Goal: Task Accomplishment & Management: Use online tool/utility

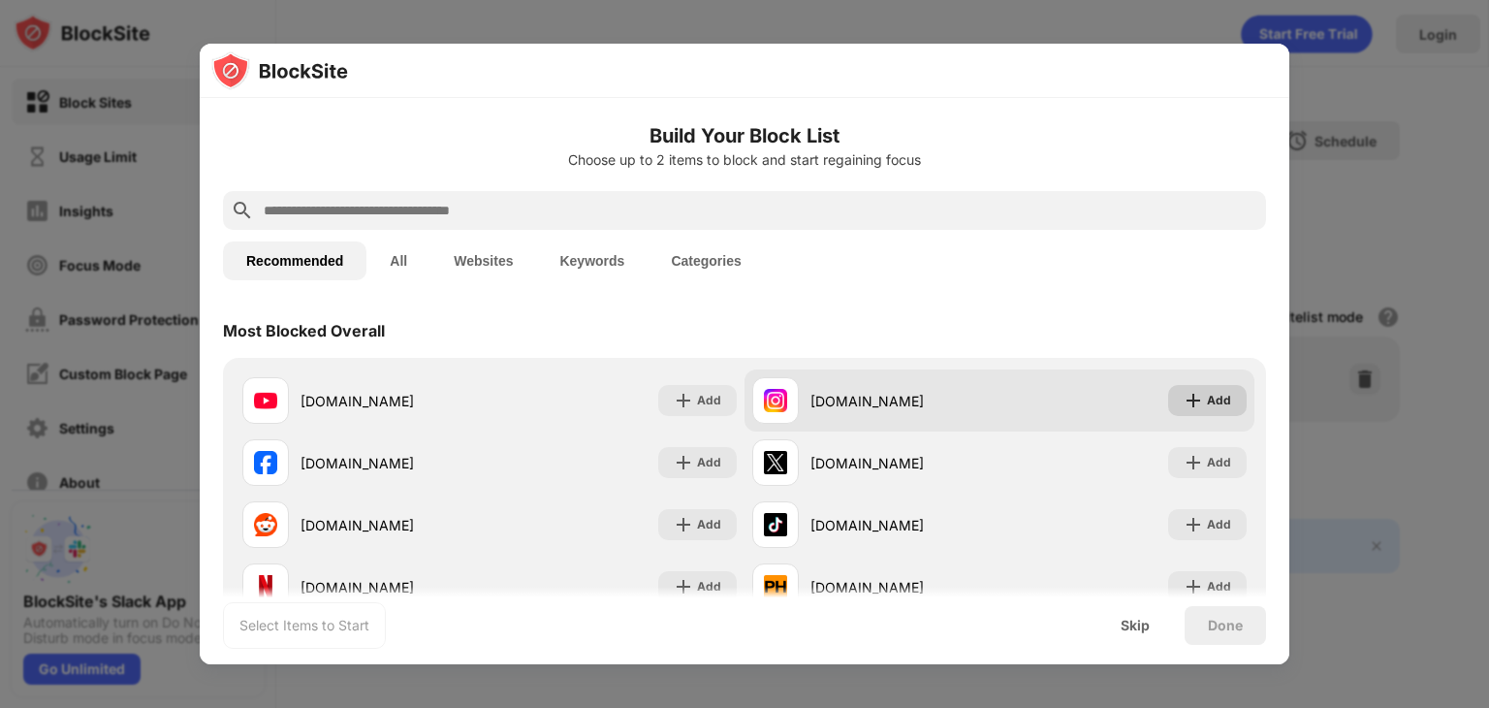
click at [1207, 404] on div "Add" at bounding box center [1219, 400] width 24 height 19
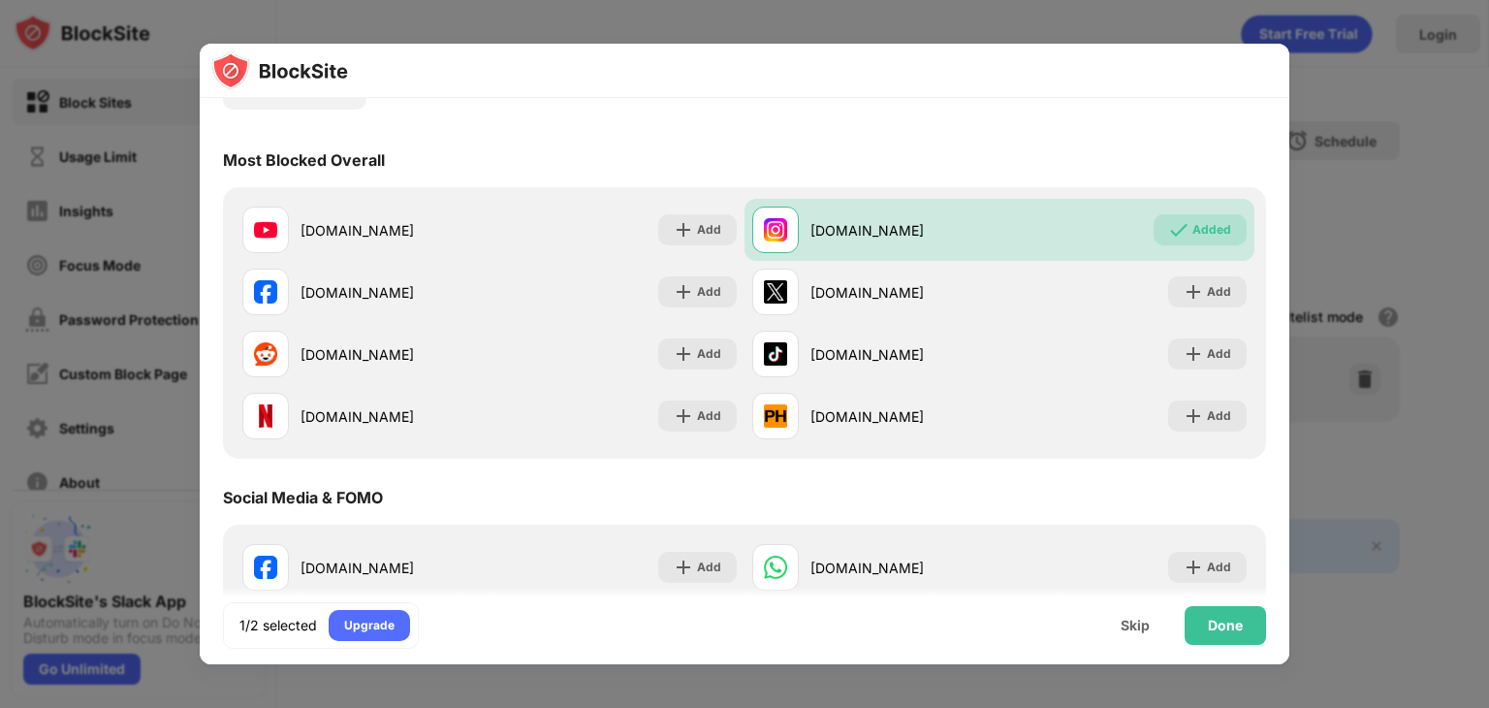
scroll to position [194, 0]
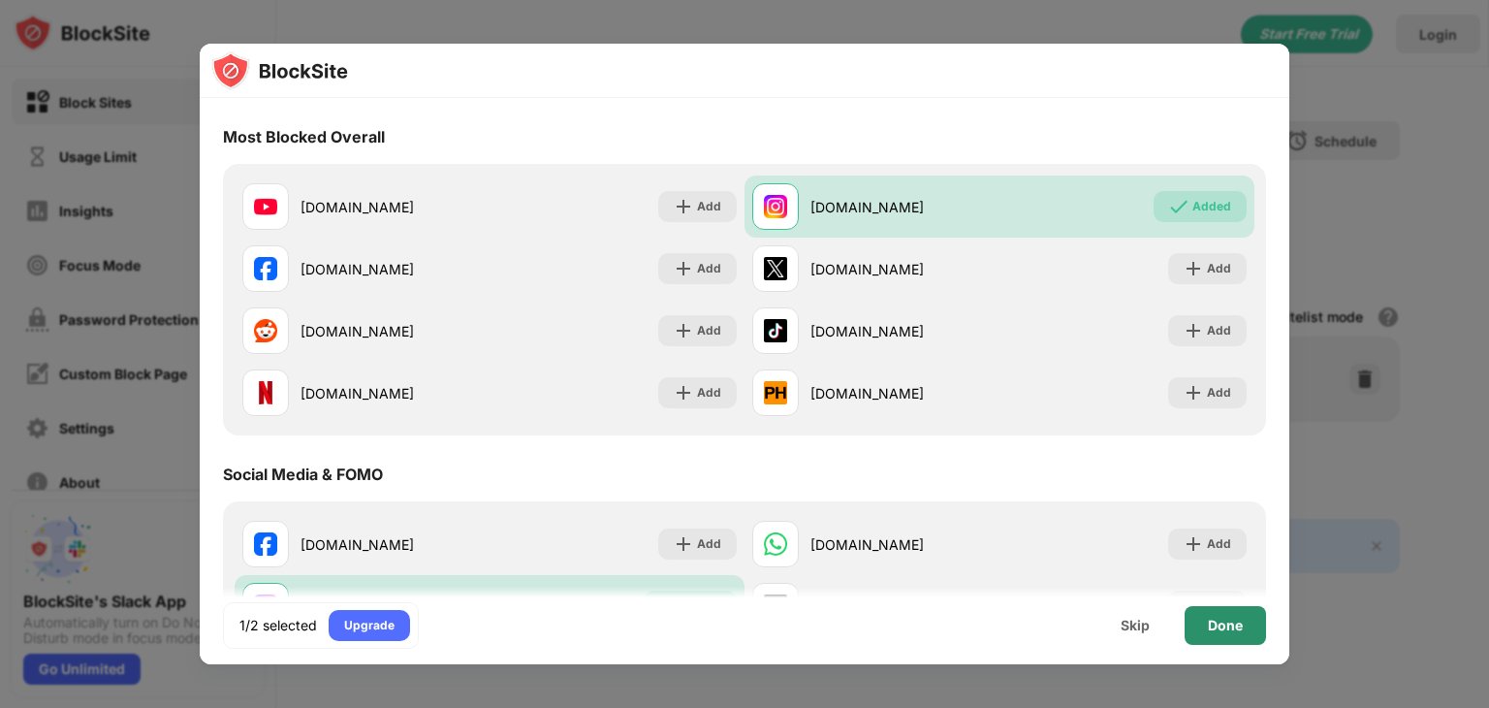
click at [1218, 625] on div "Done" at bounding box center [1225, 626] width 35 height 16
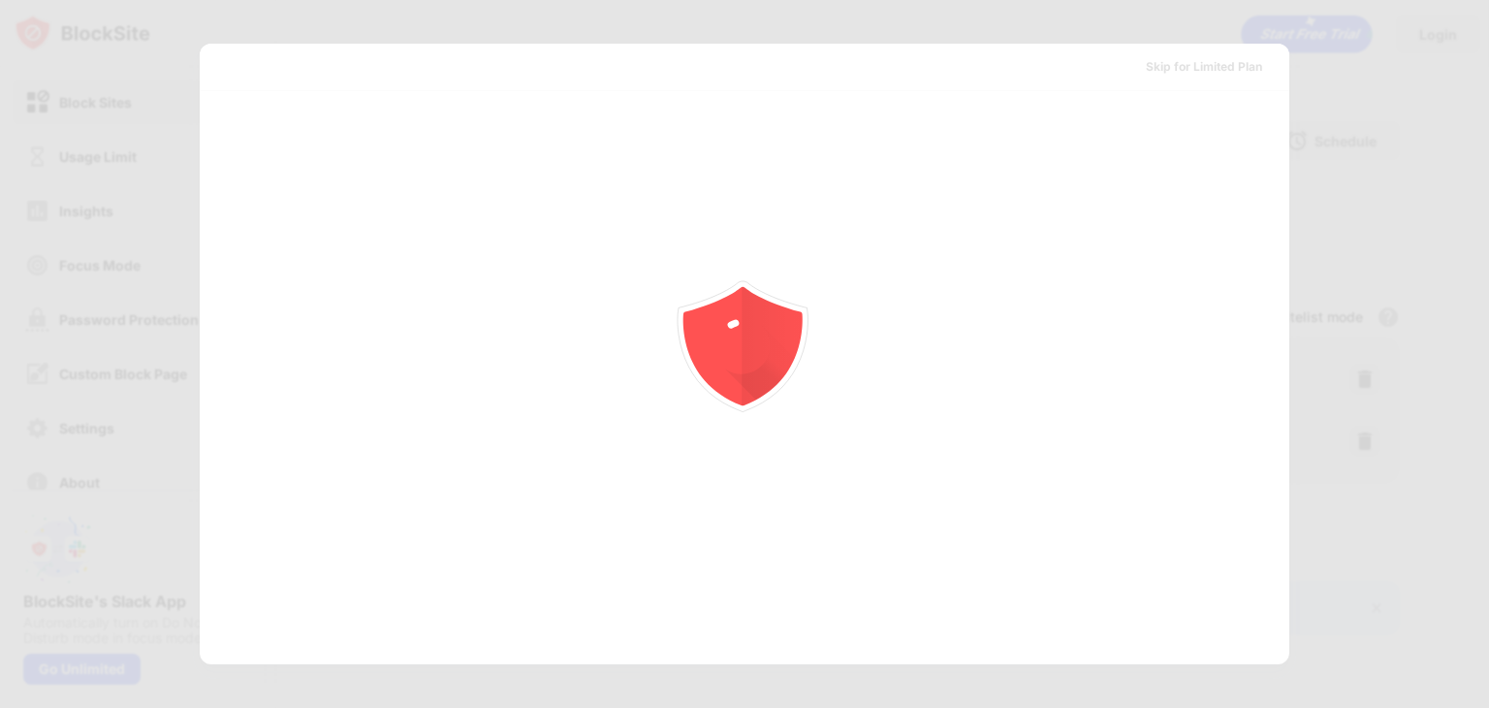
scroll to position [0, 0]
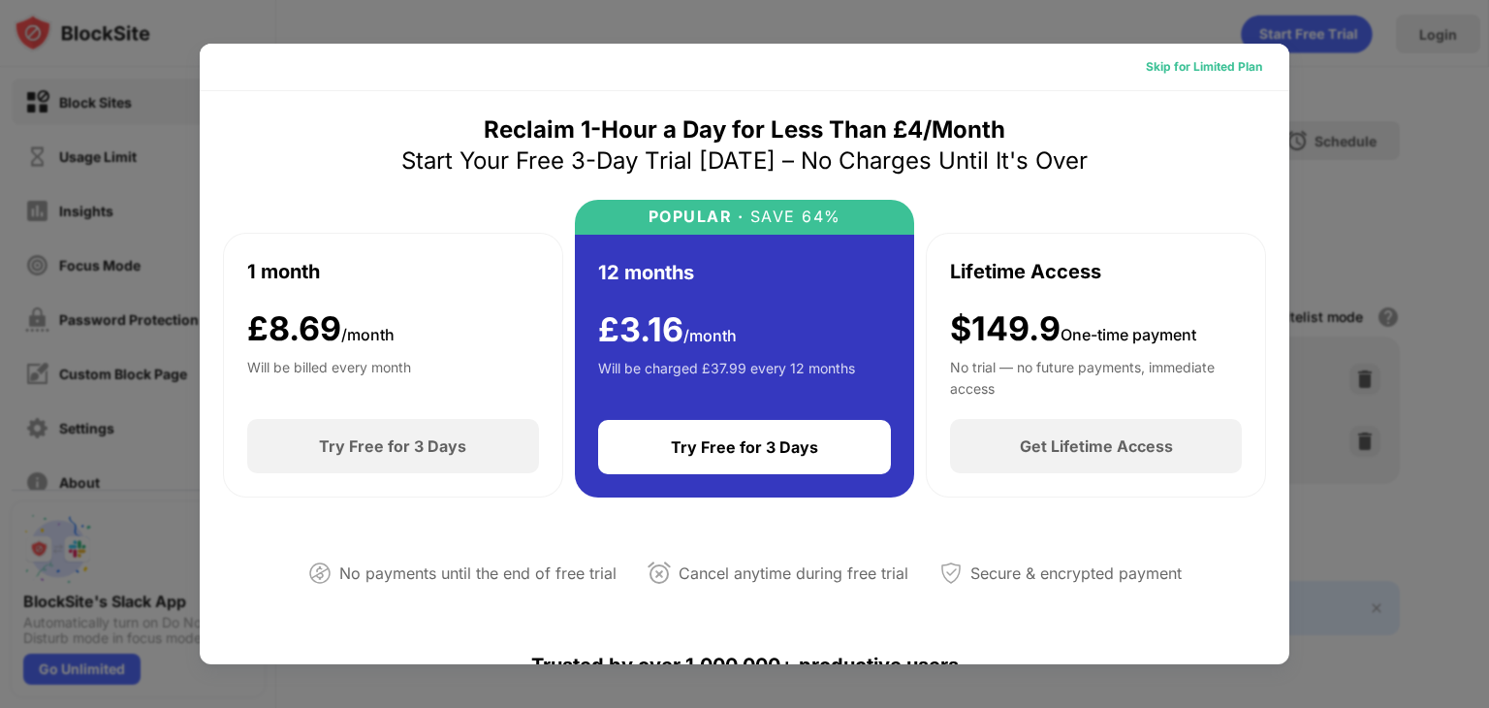
click at [1218, 68] on div "Skip for Limited Plan" at bounding box center [1204, 66] width 116 height 19
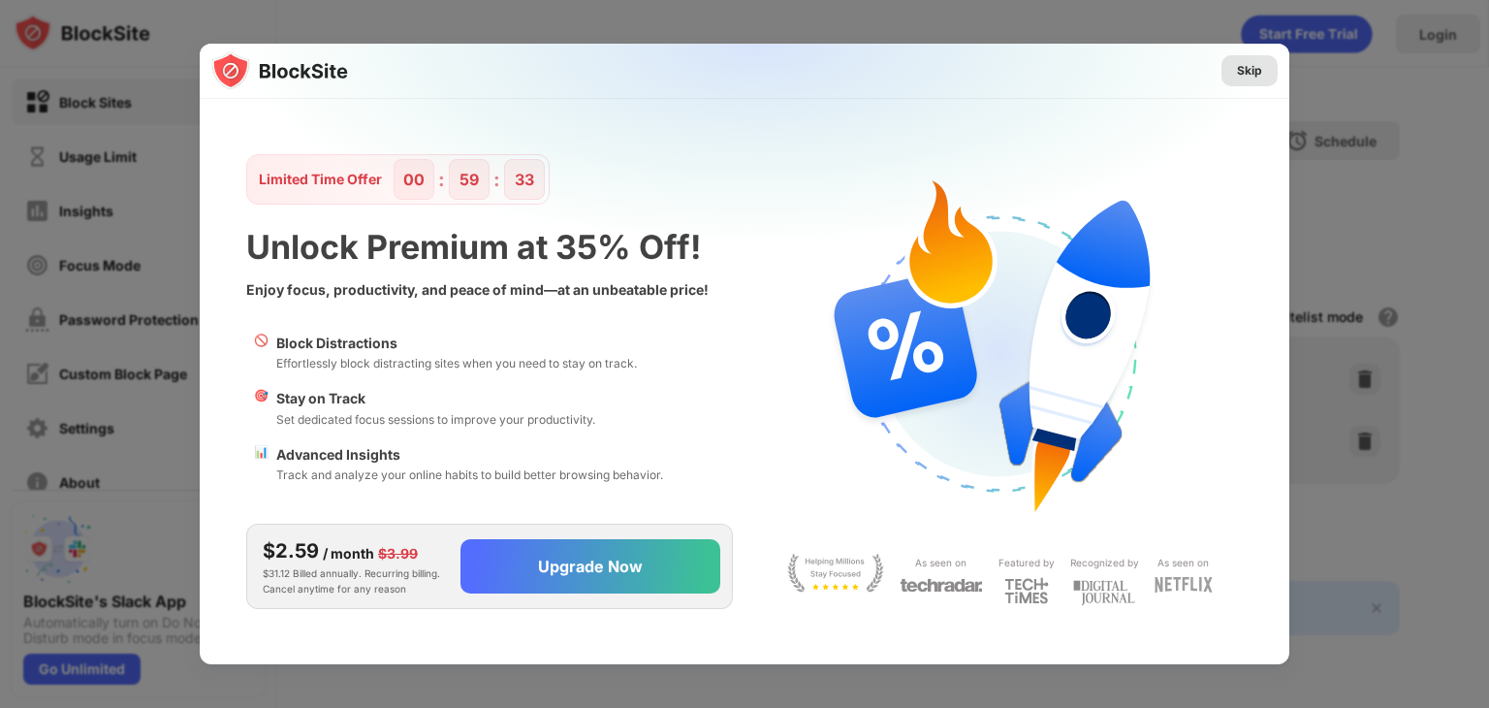
click at [1262, 71] on div "Skip" at bounding box center [1249, 70] width 25 height 19
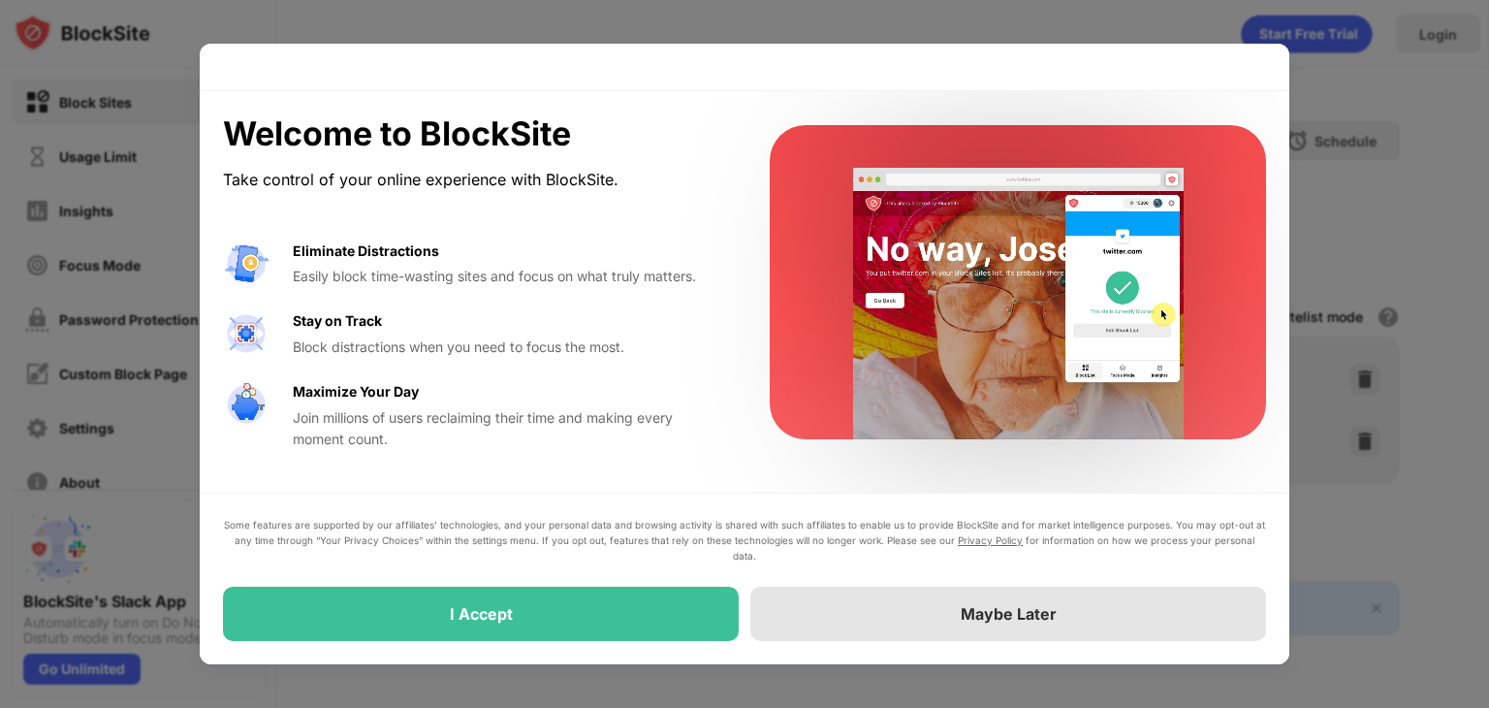
click at [966, 609] on div "Maybe Later" at bounding box center [1009, 613] width 96 height 19
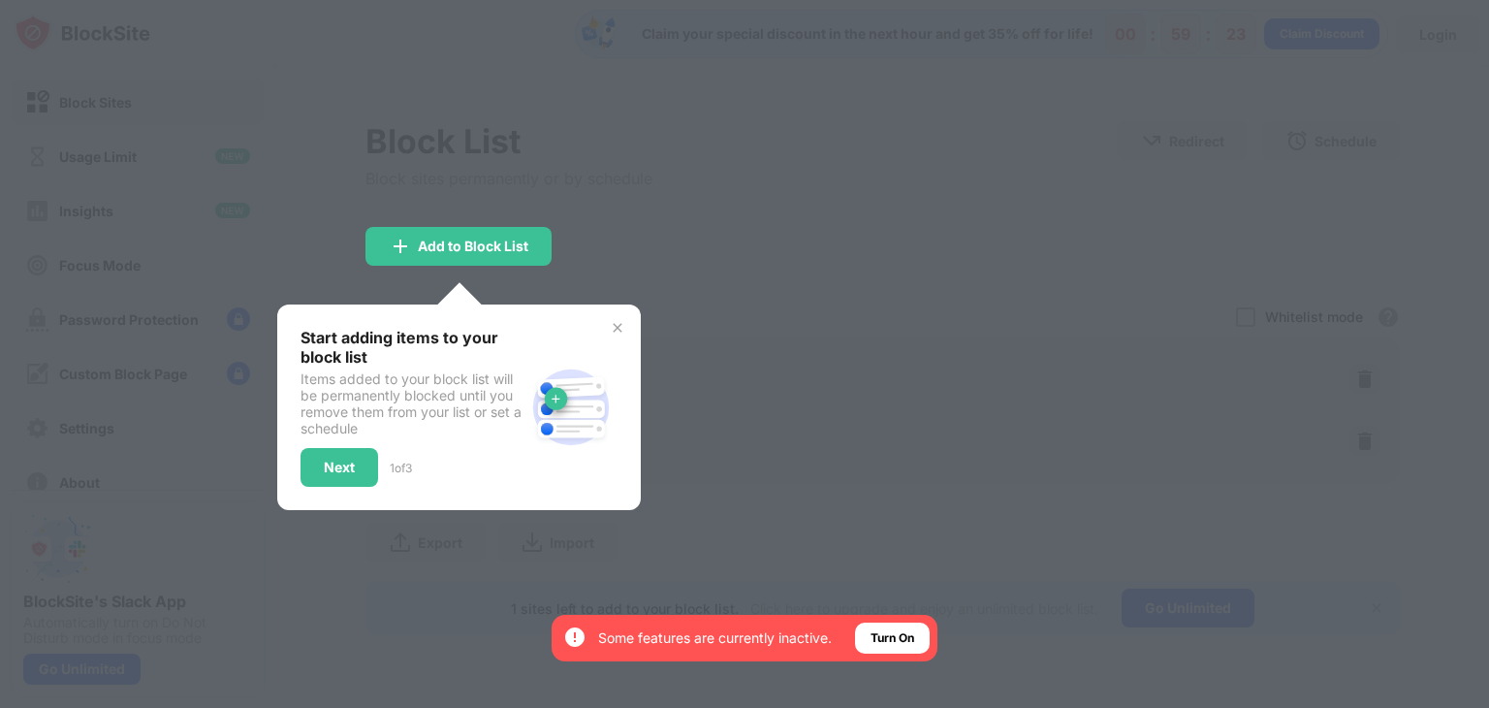
click at [751, 257] on div at bounding box center [744, 354] width 1489 height 708
click at [334, 469] on div "Next" at bounding box center [339, 468] width 31 height 16
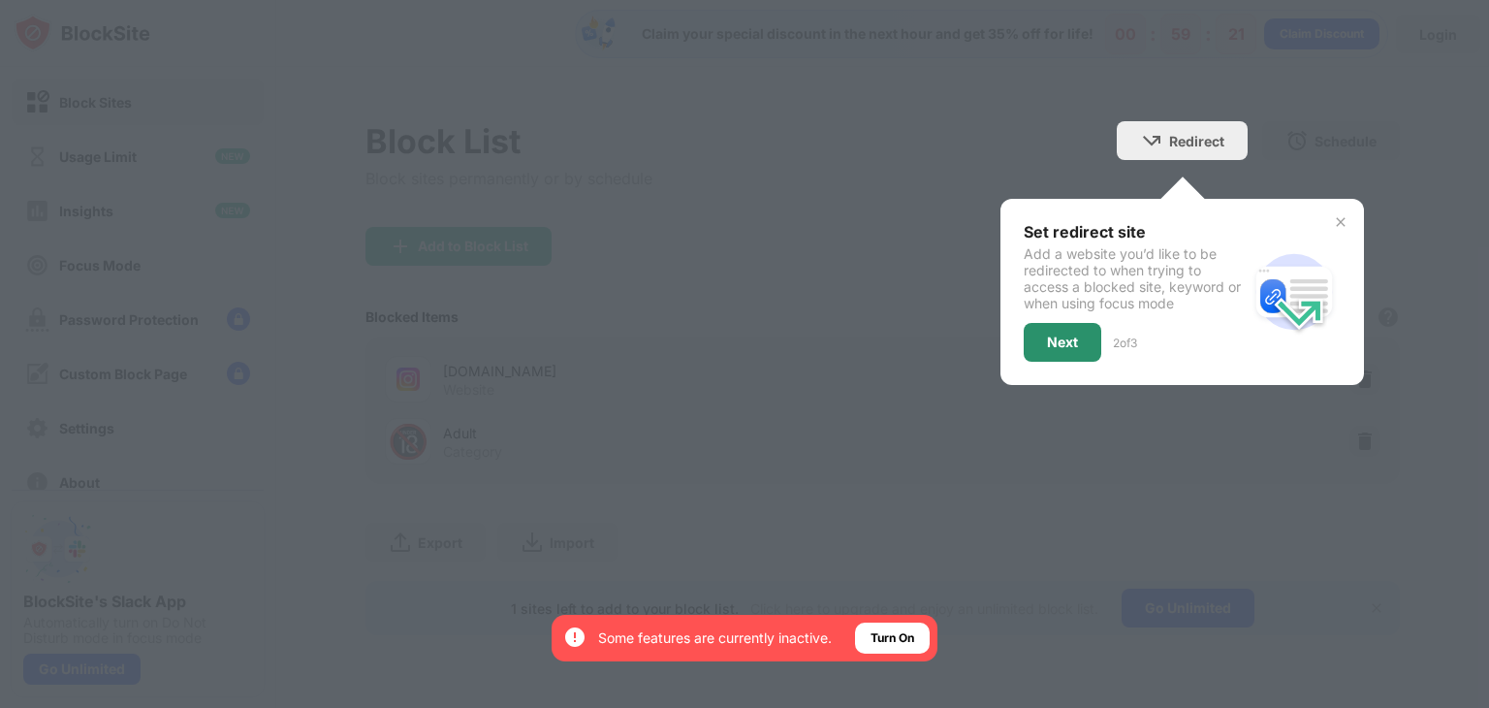
click at [1073, 336] on div "Next" at bounding box center [1062, 343] width 31 height 16
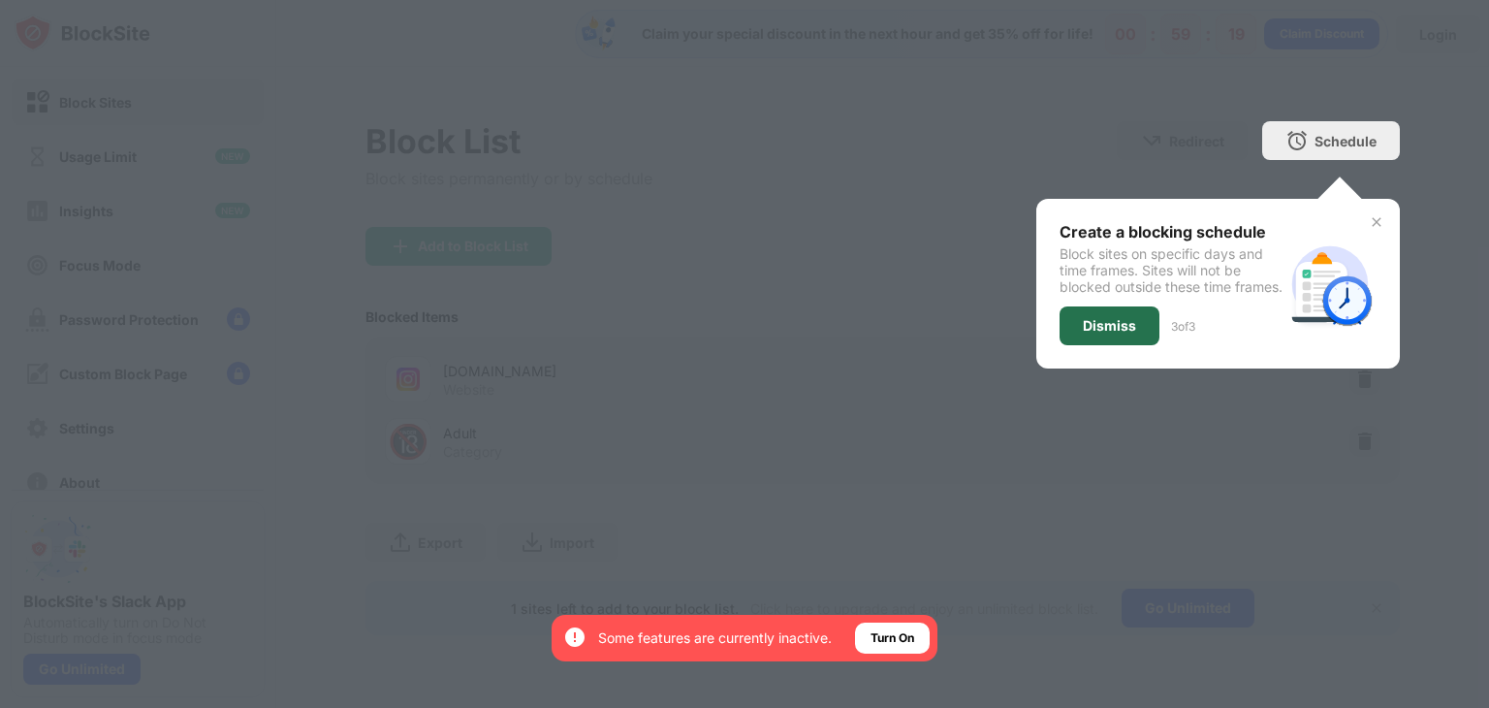
click at [1123, 334] on div "Dismiss" at bounding box center [1109, 326] width 53 height 16
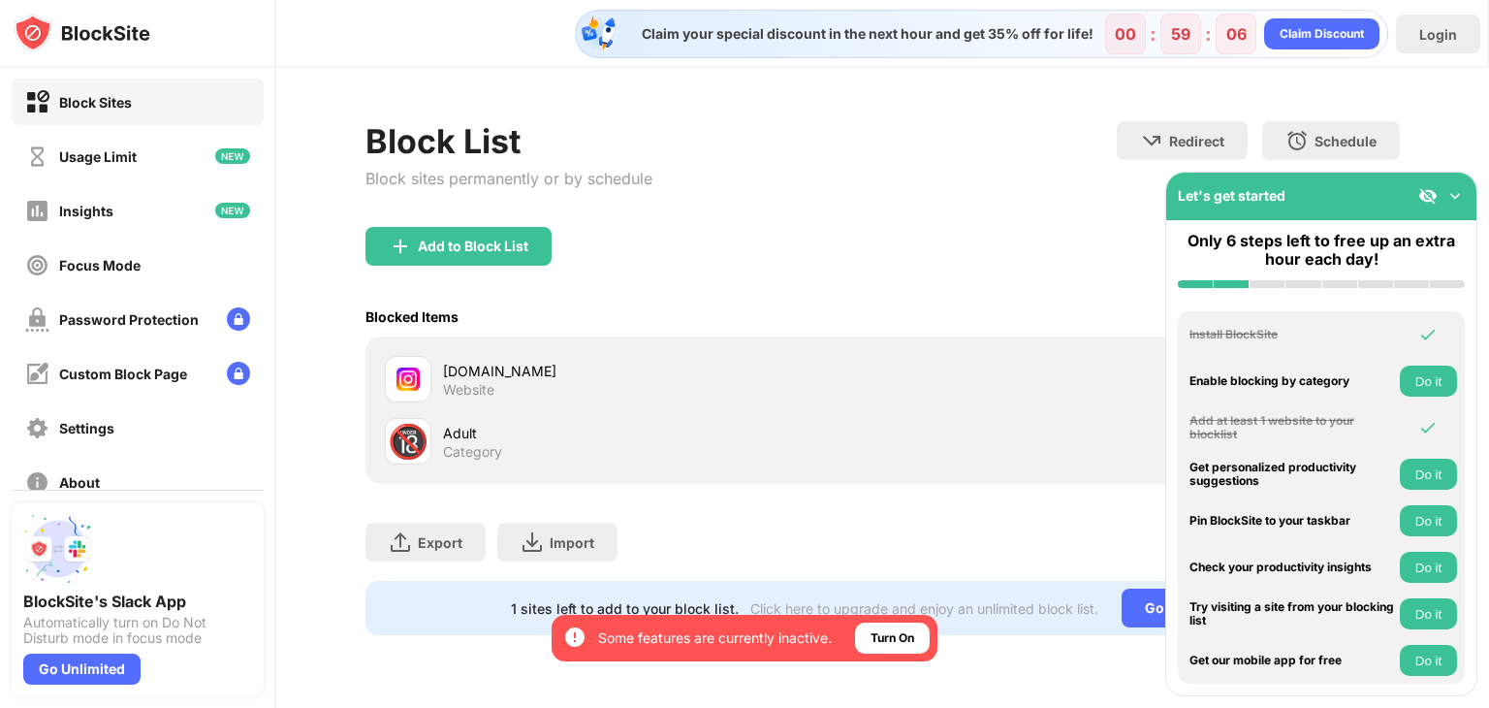
click at [934, 243] on div "Add to Block List" at bounding box center [883, 262] width 1035 height 70
click at [821, 232] on div "Add to Block List" at bounding box center [883, 262] width 1035 height 70
click at [985, 175] on div "Block List Block sites permanently or by schedule Redirect Choose a site to be …" at bounding box center [883, 174] width 1035 height 106
click at [1446, 196] on img at bounding box center [1455, 195] width 19 height 19
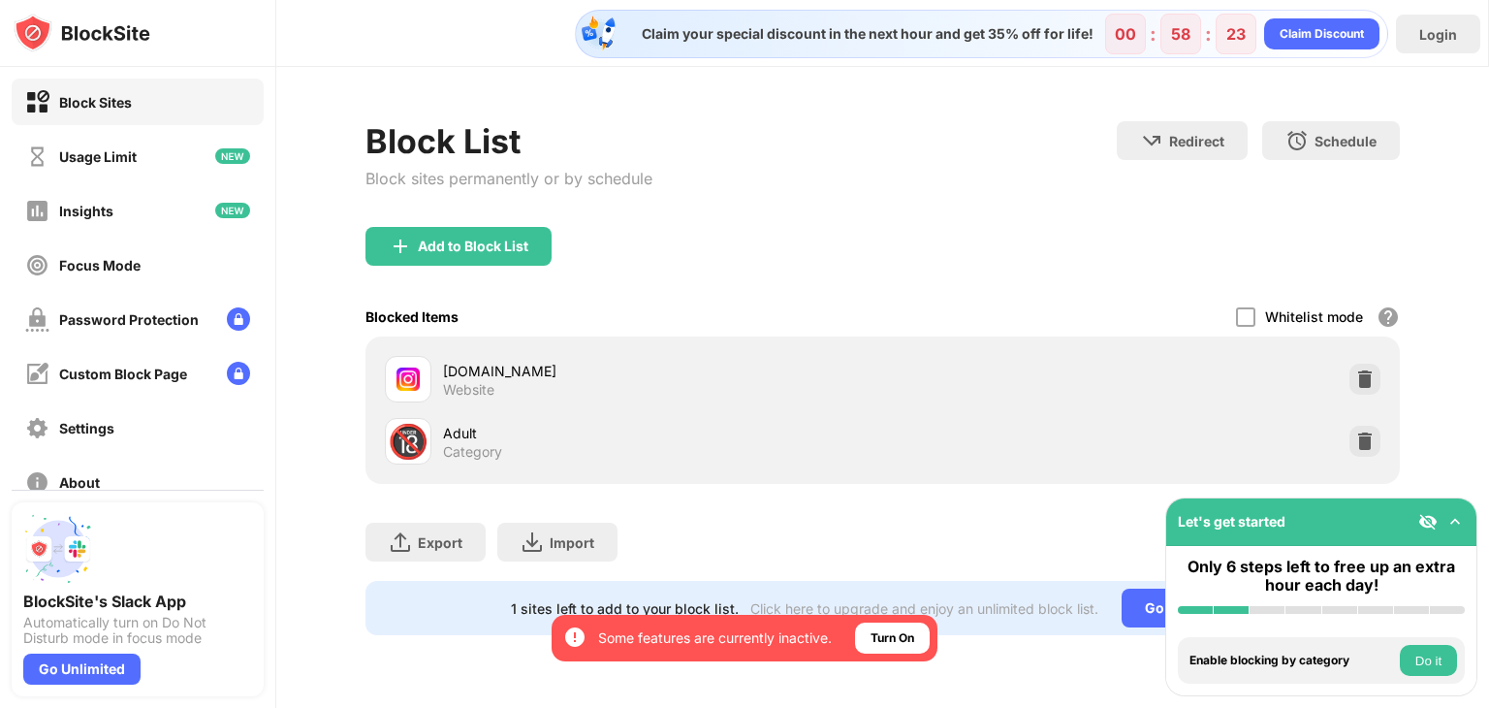
click at [809, 202] on div "Block List Block sites permanently or by schedule Redirect Choose a site to be …" at bounding box center [883, 174] width 1035 height 106
click at [892, 645] on div "Turn On" at bounding box center [893, 637] width 44 height 19
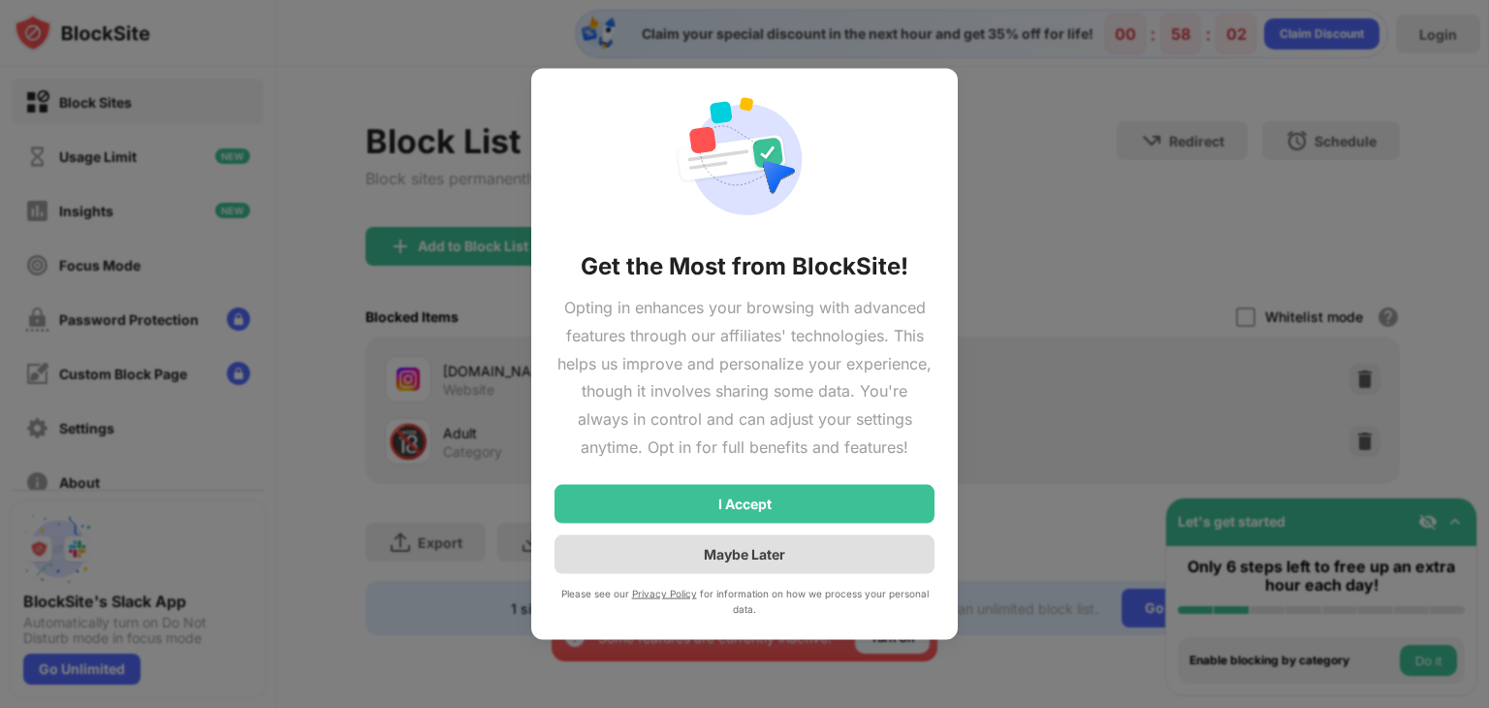
click at [818, 550] on div "Maybe Later" at bounding box center [745, 553] width 380 height 39
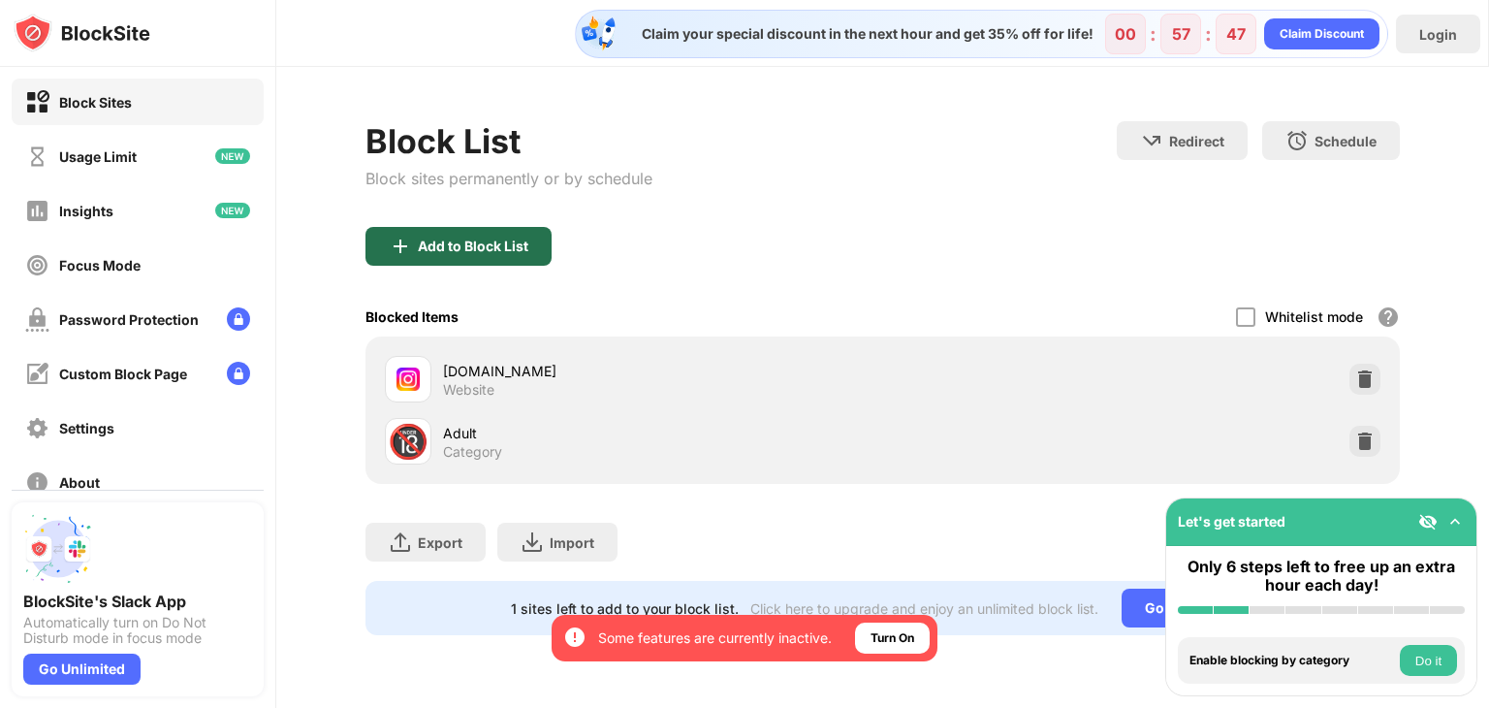
click at [522, 241] on div "Add to Block List" at bounding box center [473, 247] width 111 height 16
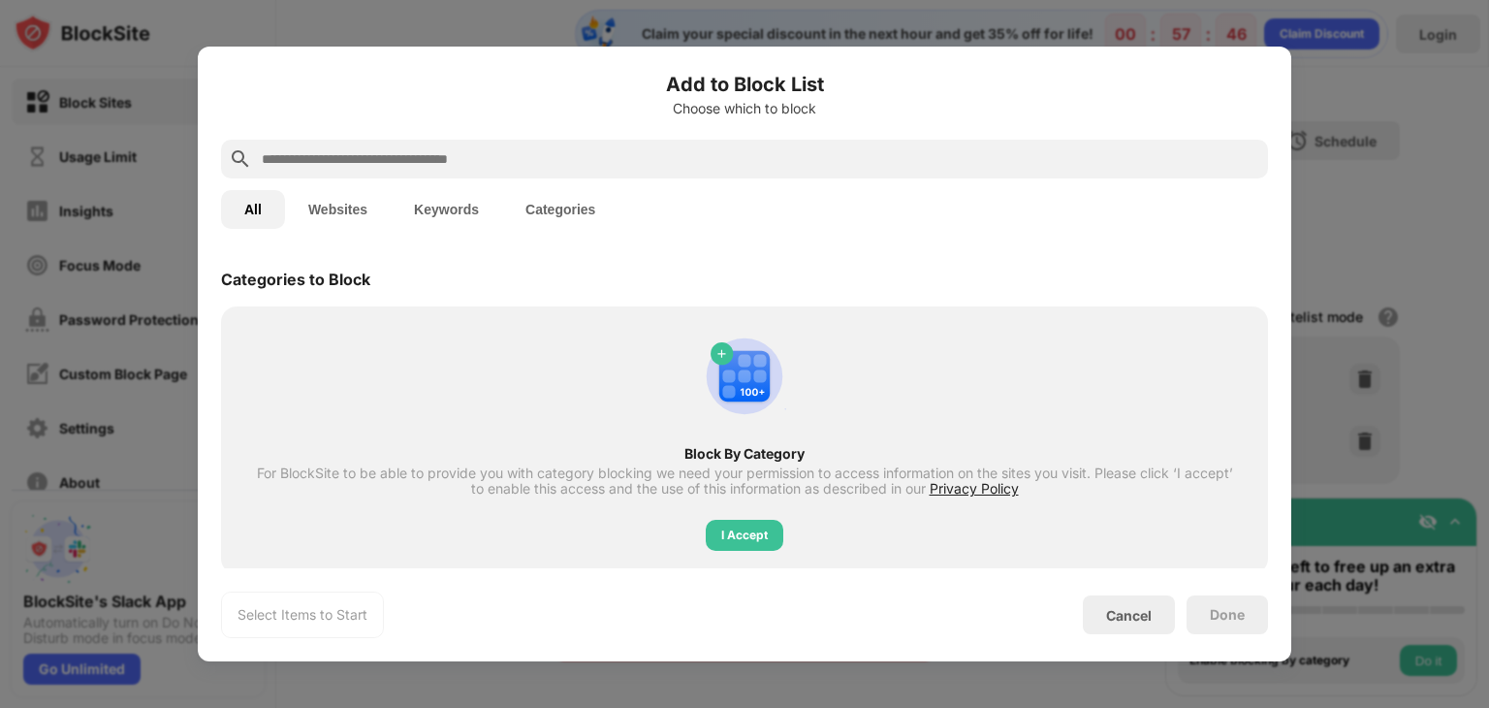
click at [602, 166] on input "text" at bounding box center [760, 158] width 1001 height 23
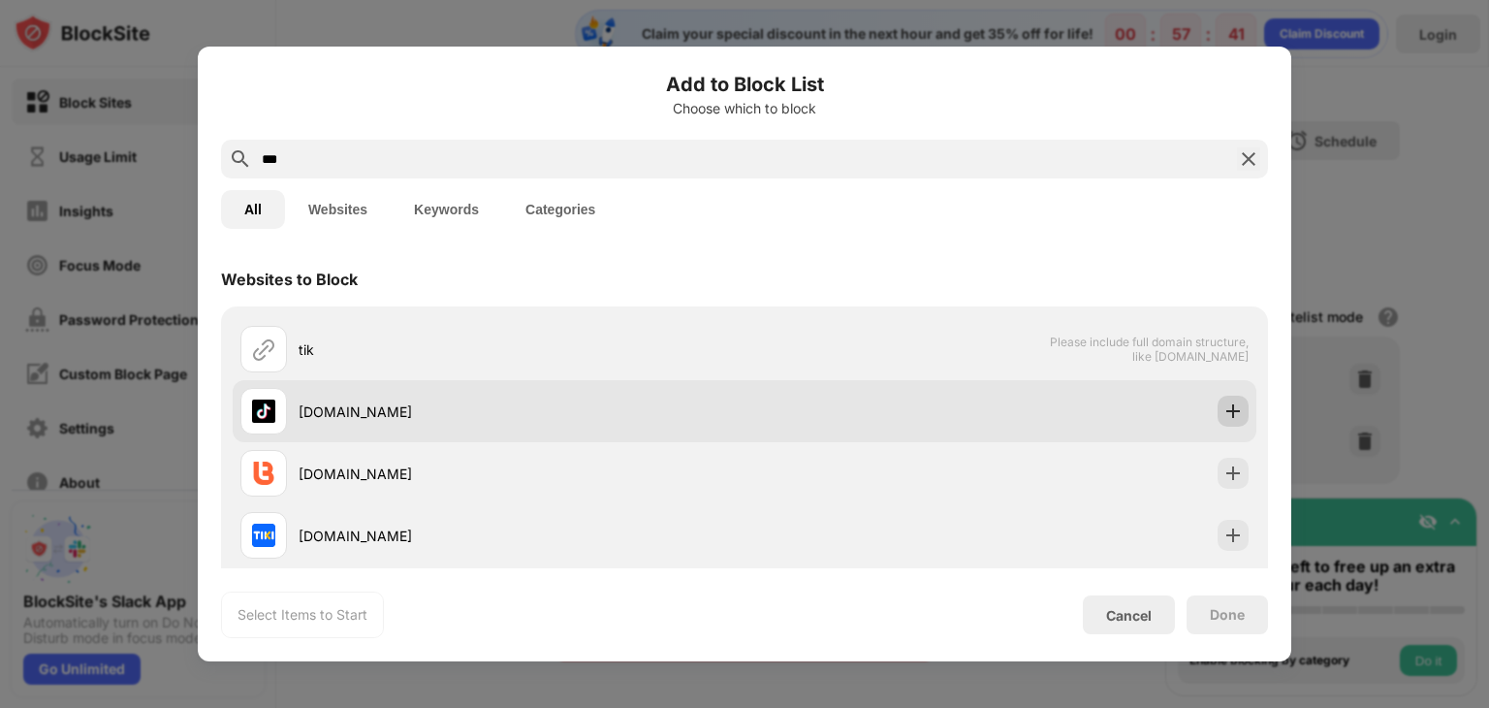
type input "***"
click at [1224, 409] on img at bounding box center [1233, 410] width 19 height 19
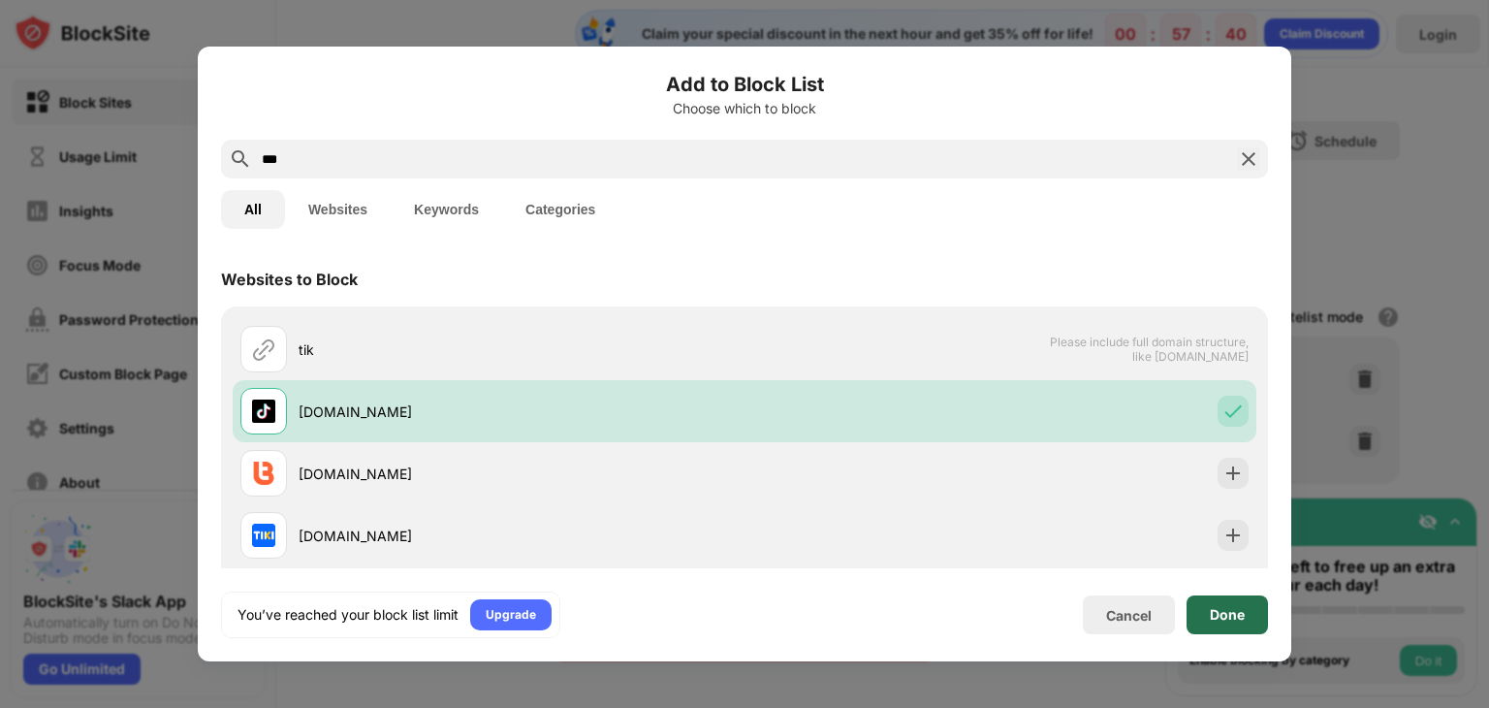
click at [1241, 620] on div "Done" at bounding box center [1227, 615] width 35 height 16
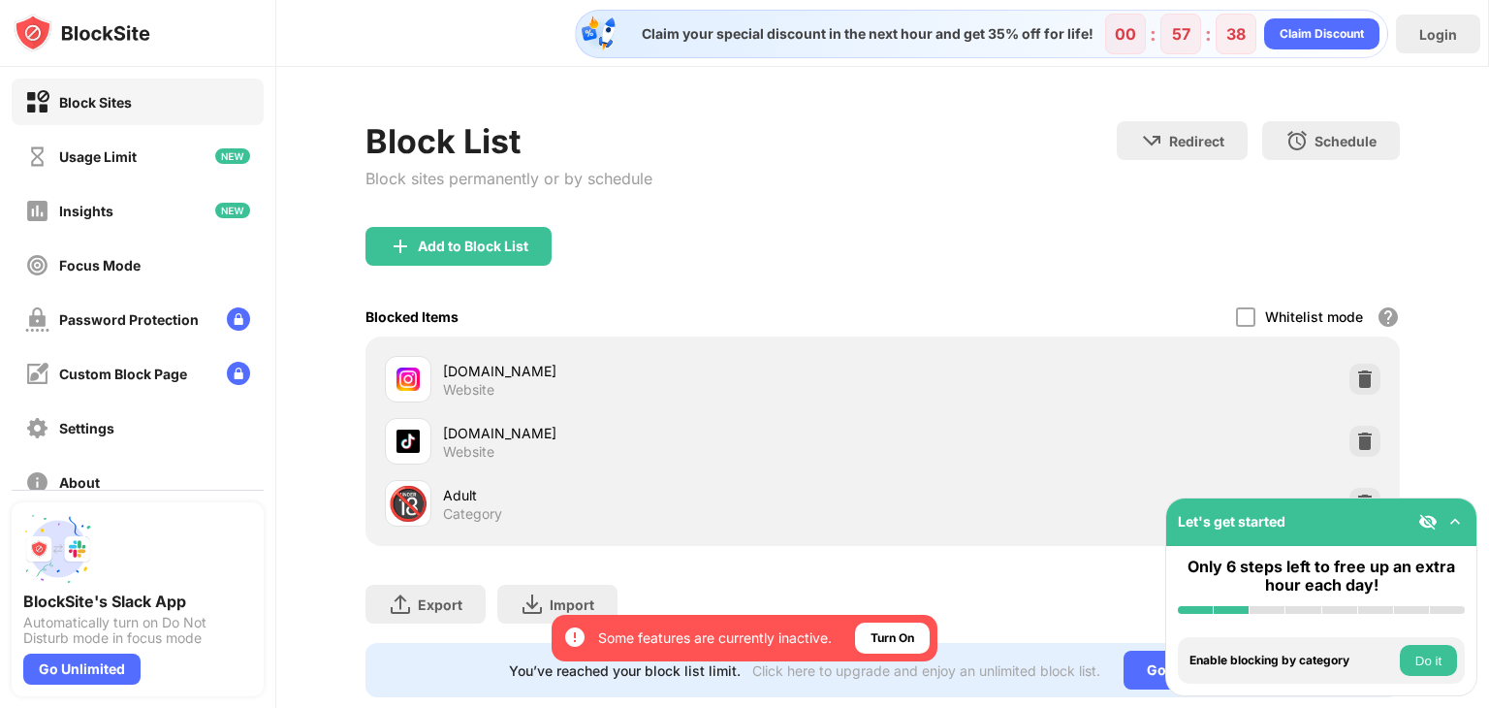
click at [711, 234] on div "Add to Block List" at bounding box center [883, 262] width 1035 height 70
click at [864, 258] on div "Add to Block List" at bounding box center [883, 262] width 1035 height 70
